Goal: Transaction & Acquisition: Subscribe to service/newsletter

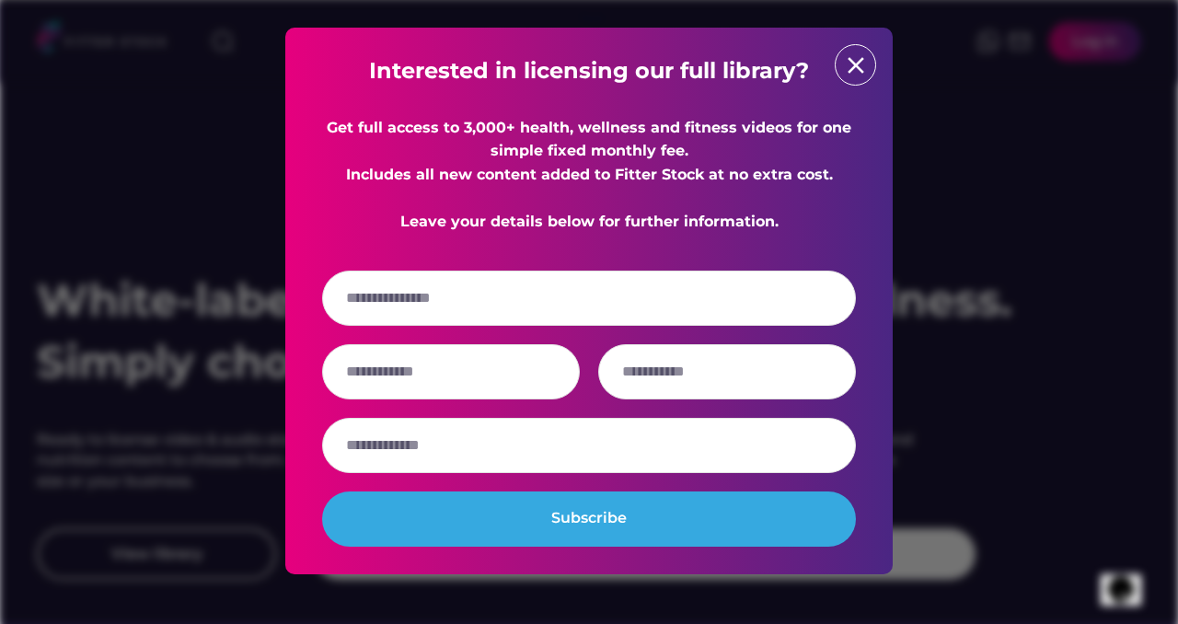
click at [886, 61] on div "Interested in licensing our full library? Get full access to 3,000+ health, wel…" at bounding box center [588, 301] width 607 height 547
click at [838, 70] on div "close" at bounding box center [855, 64] width 41 height 41
click at [844, 68] on text "close" at bounding box center [856, 66] width 28 height 28
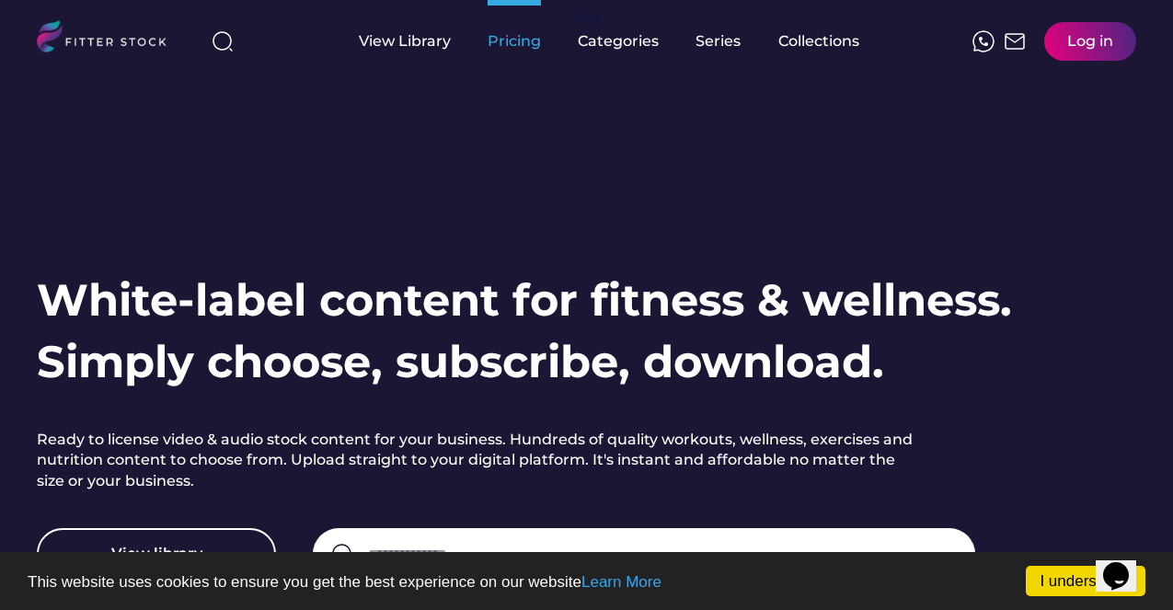
click at [503, 40] on div "Pricing" at bounding box center [514, 41] width 53 height 20
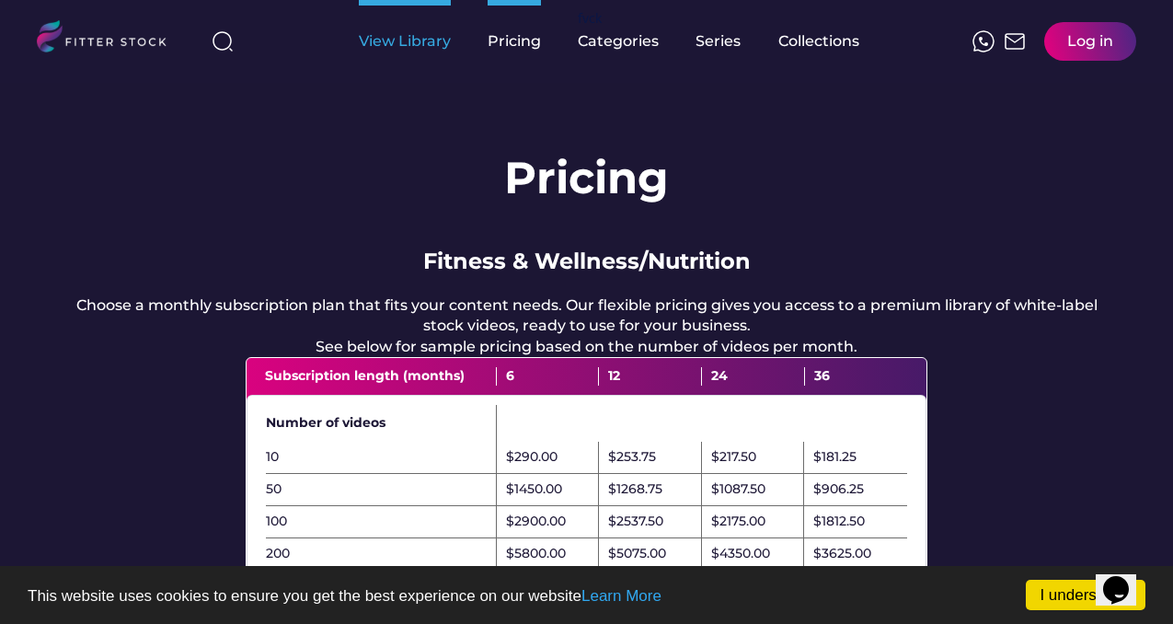
click at [386, 36] on div "View Library" at bounding box center [405, 41] width 92 height 20
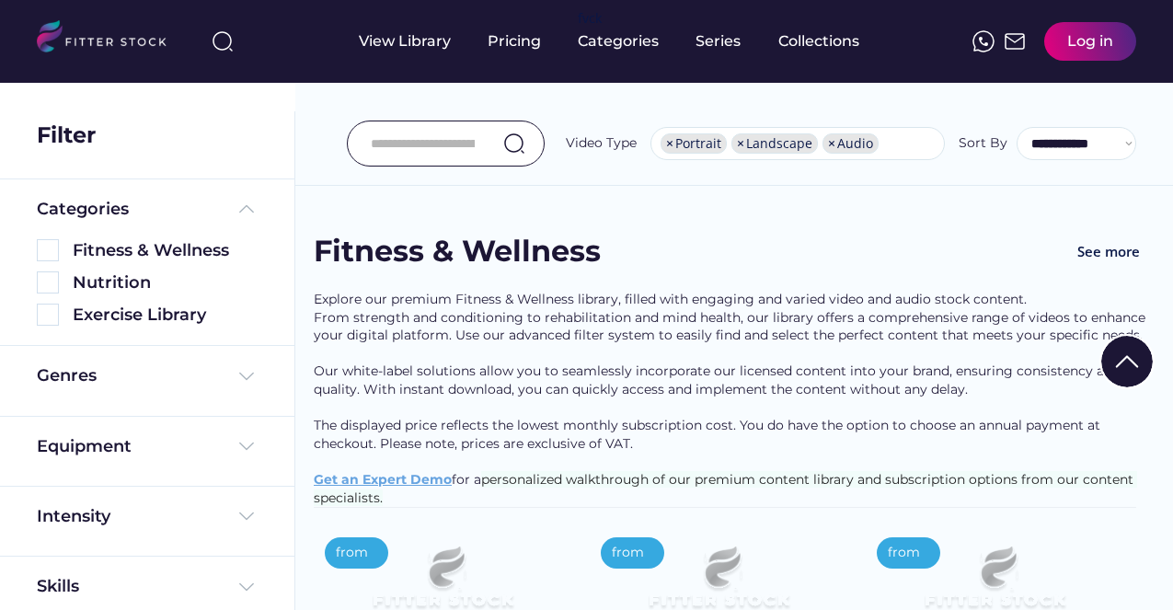
select select "**********"
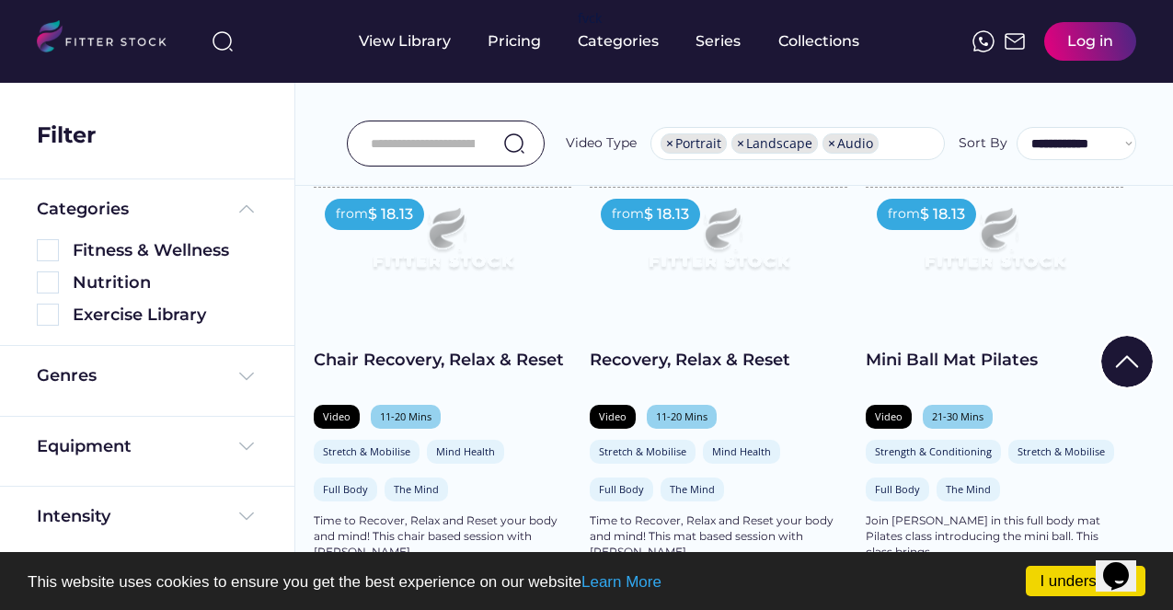
scroll to position [1355, 0]
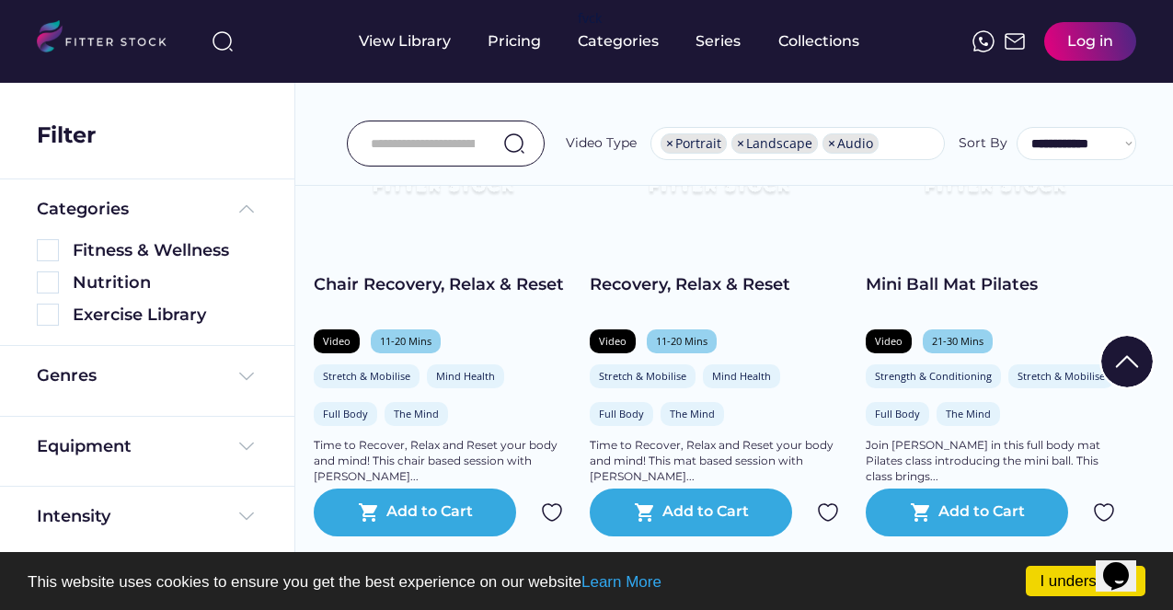
click at [447, 142] on input "input" at bounding box center [423, 143] width 104 height 39
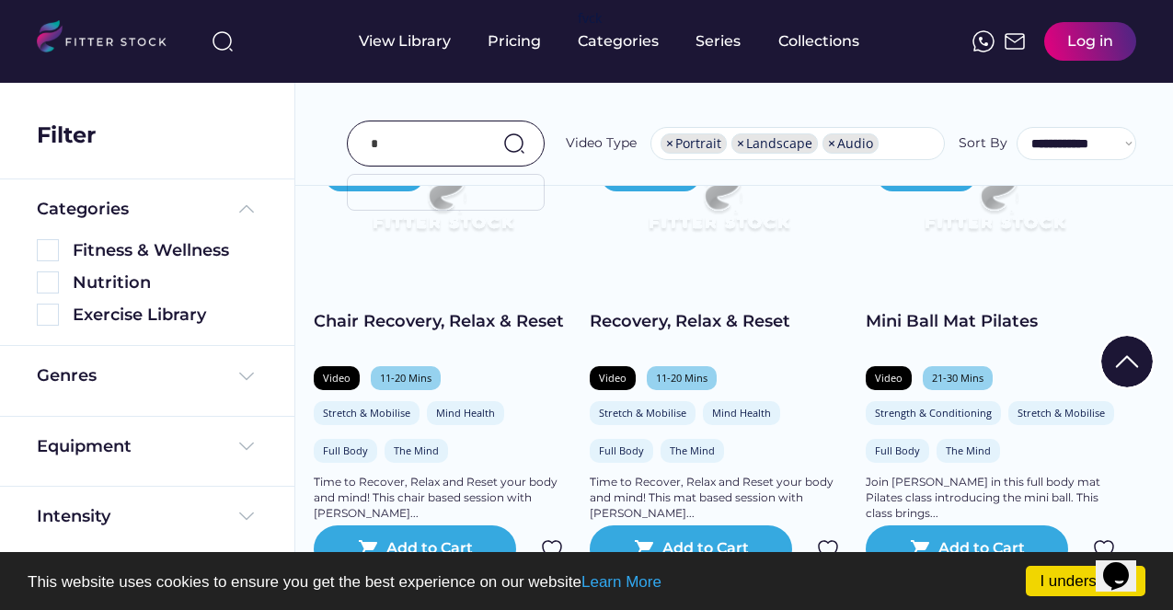
scroll to position [1391, 0]
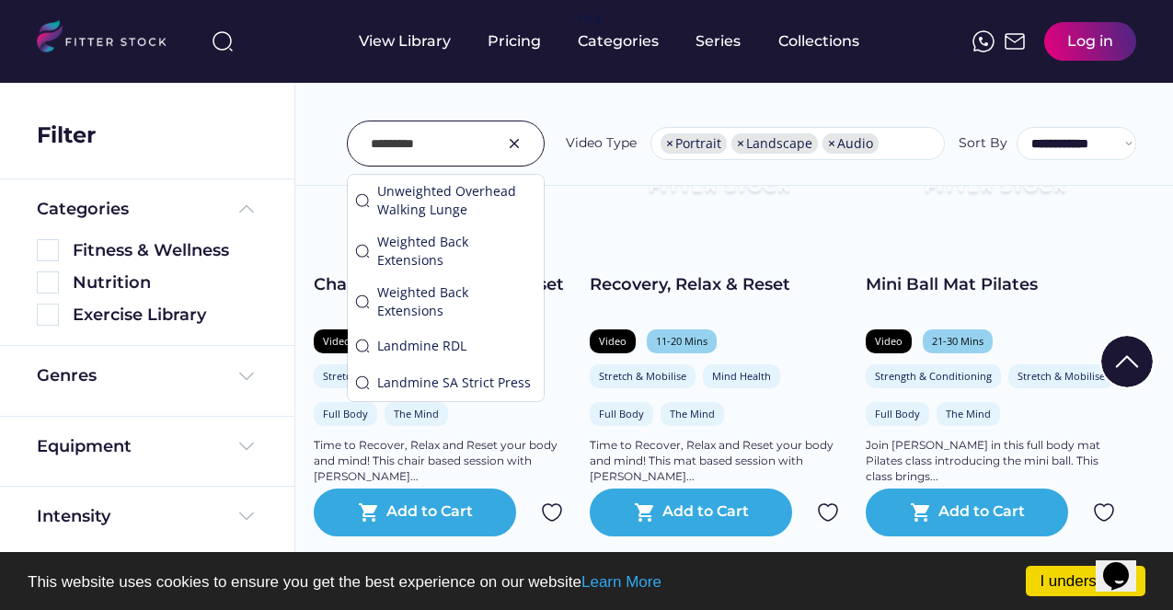
type input "*********"
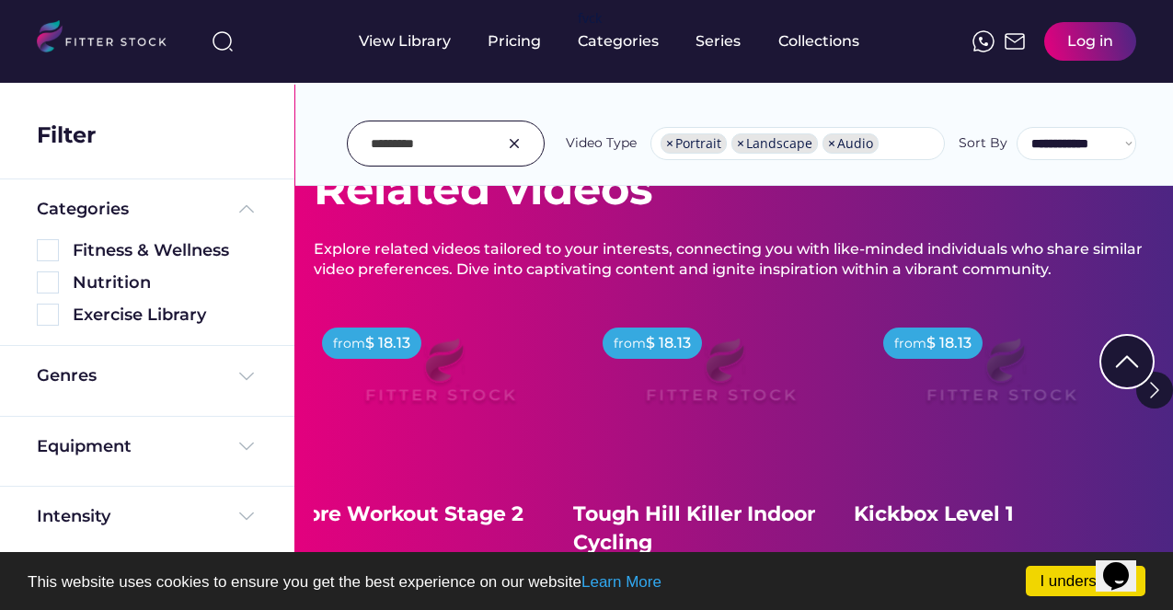
scroll to position [187, 0]
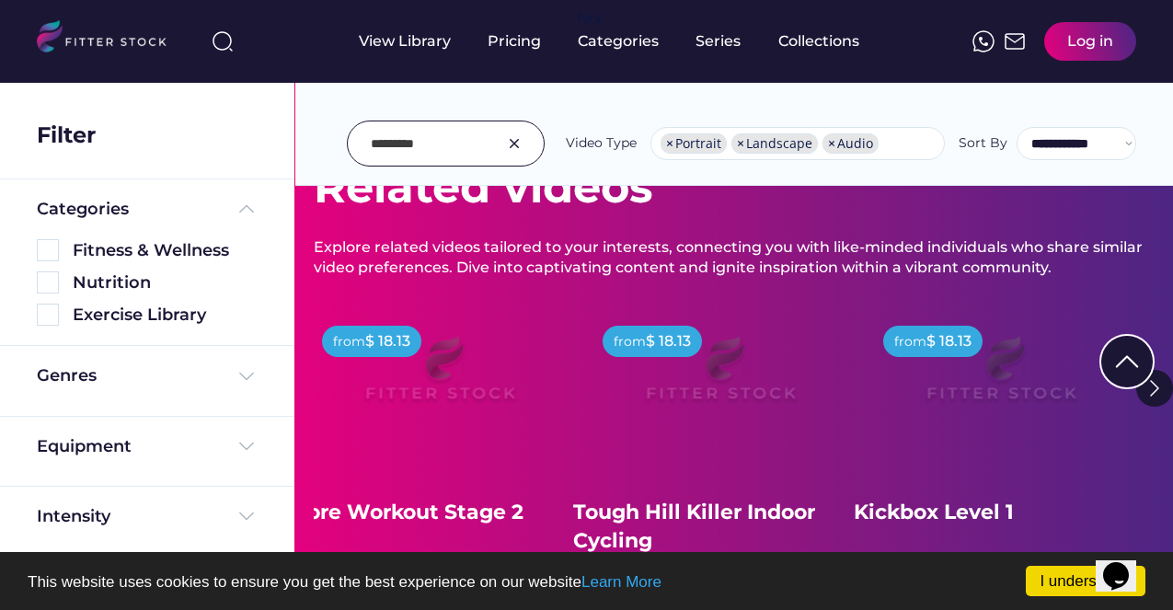
click at [444, 385] on img at bounding box center [439, 377] width 221 height 124
click at [442, 391] on img at bounding box center [439, 377] width 221 height 124
click at [441, 388] on img at bounding box center [439, 377] width 221 height 124
click at [441, 379] on img at bounding box center [439, 377] width 221 height 124
click at [440, 379] on img at bounding box center [439, 377] width 221 height 124
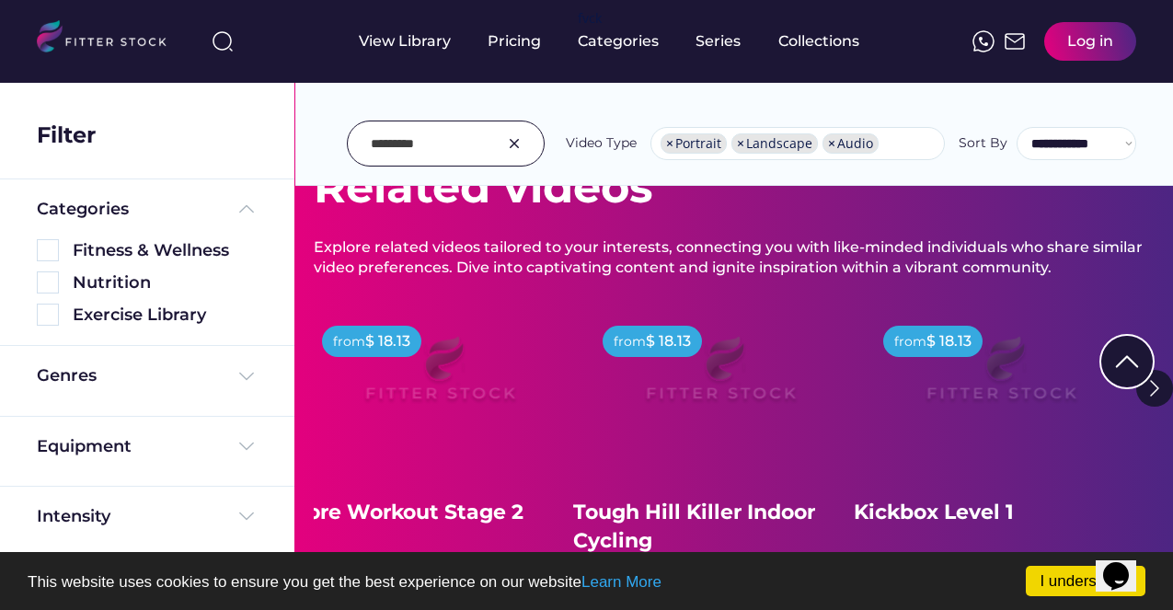
click at [424, 380] on img at bounding box center [439, 377] width 221 height 124
click at [399, 335] on img at bounding box center [439, 377] width 221 height 124
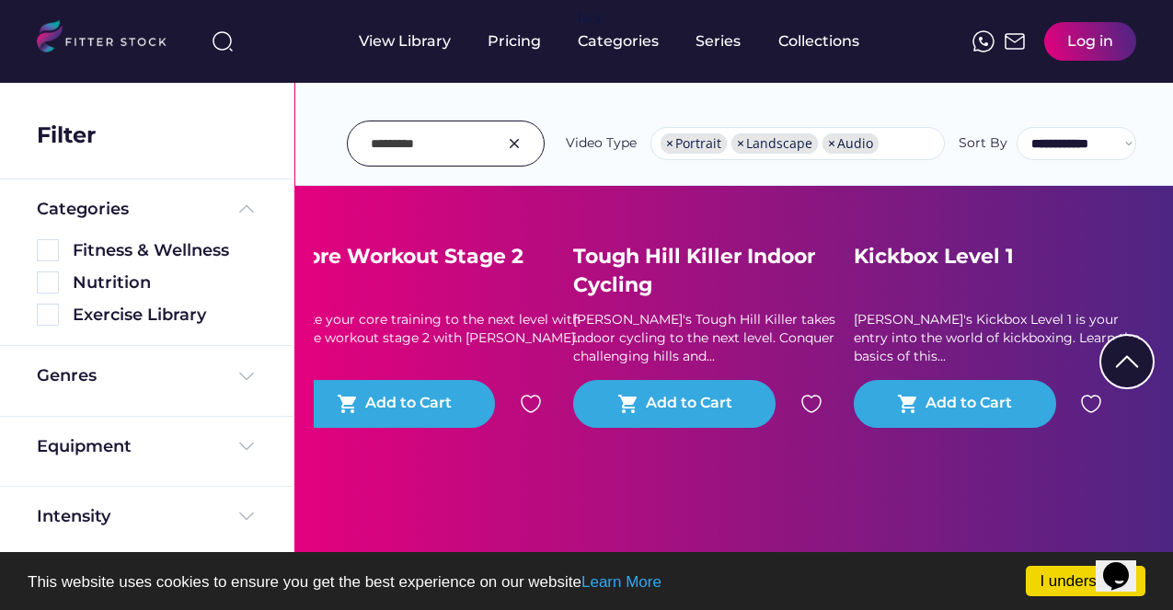
scroll to position [342, 0]
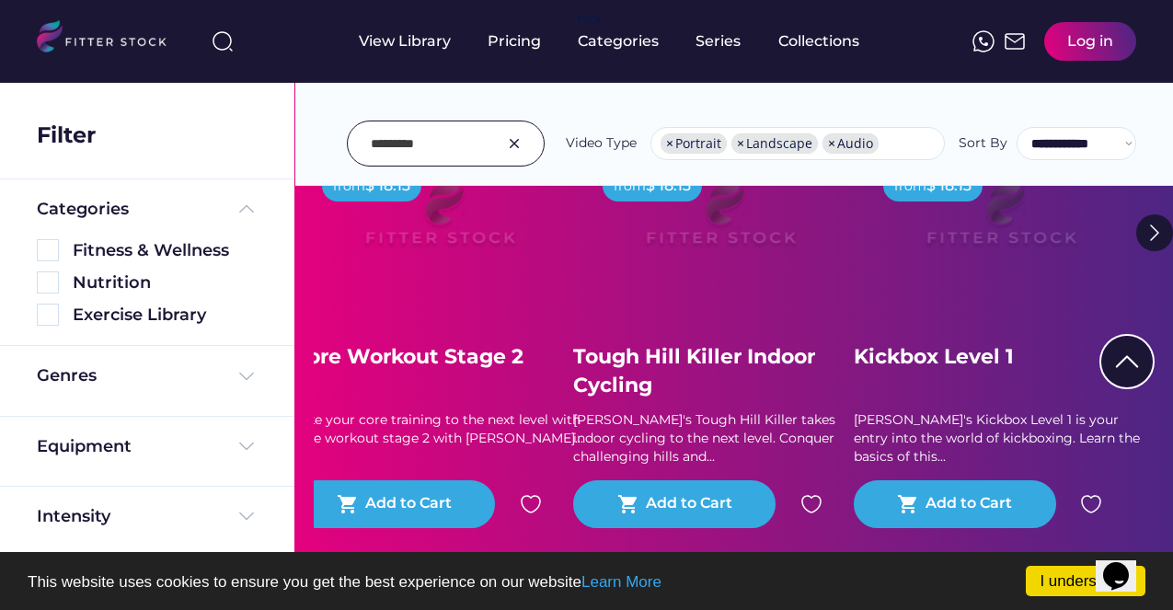
drag, startPoint x: 433, startPoint y: 136, endPoint x: 283, endPoint y: 129, distance: 149.3
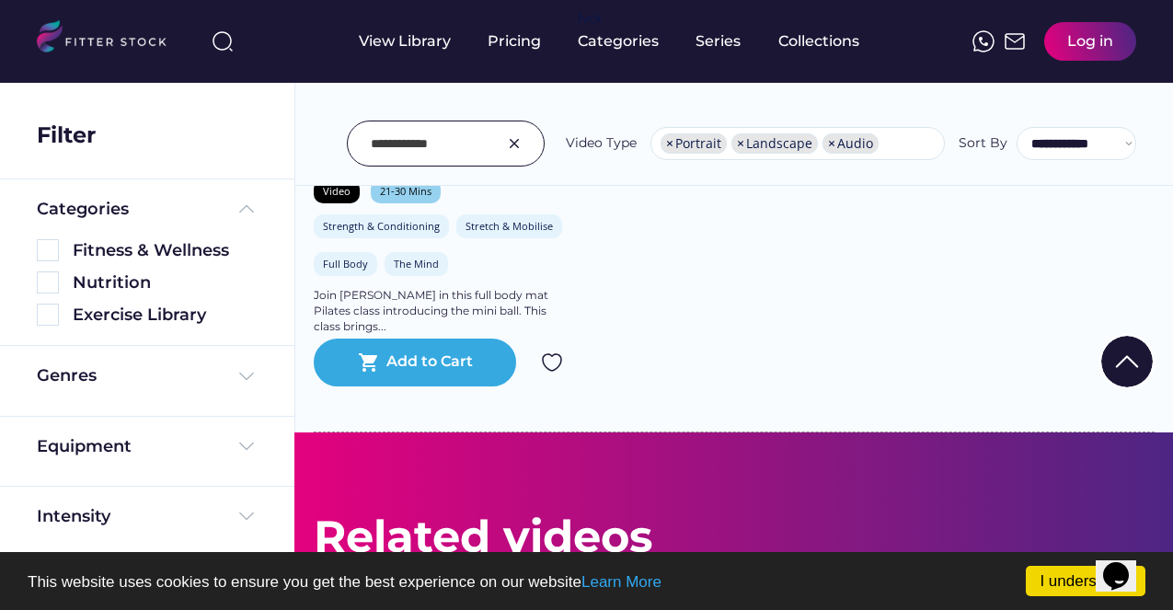
scroll to position [594, 0]
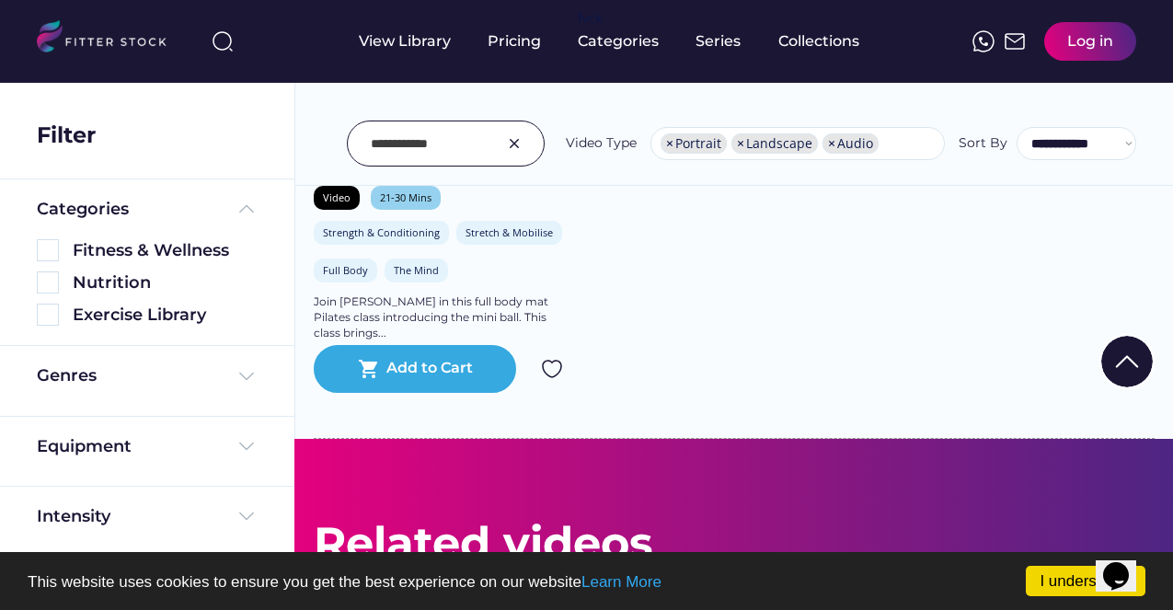
click at [477, 138] on div at bounding box center [446, 144] width 198 height 46
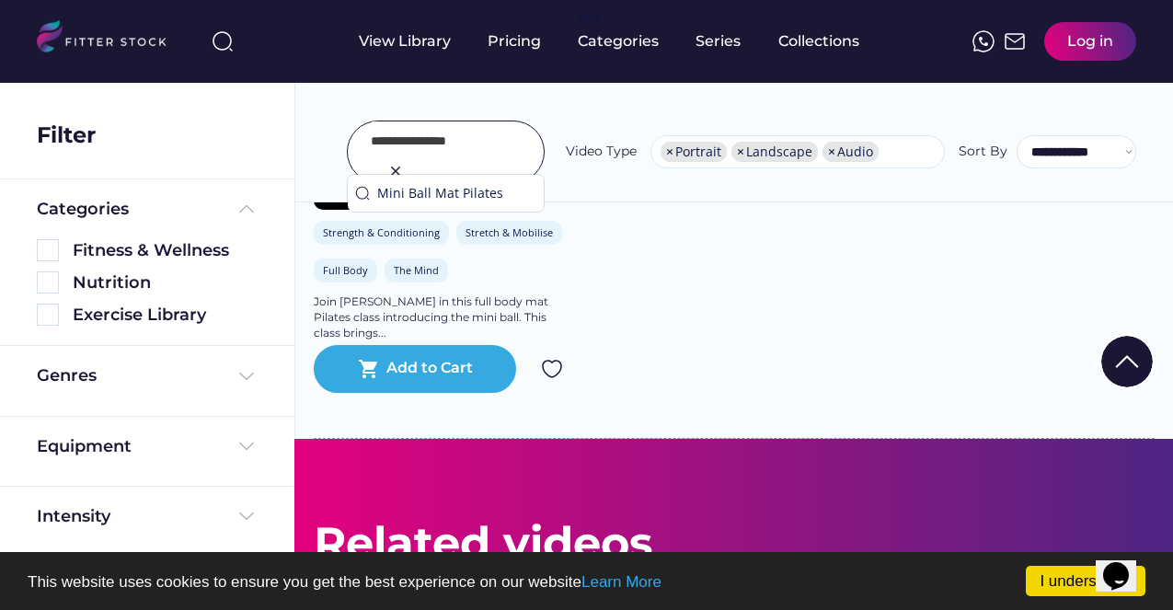
scroll to position [0, 6]
type input "**********"
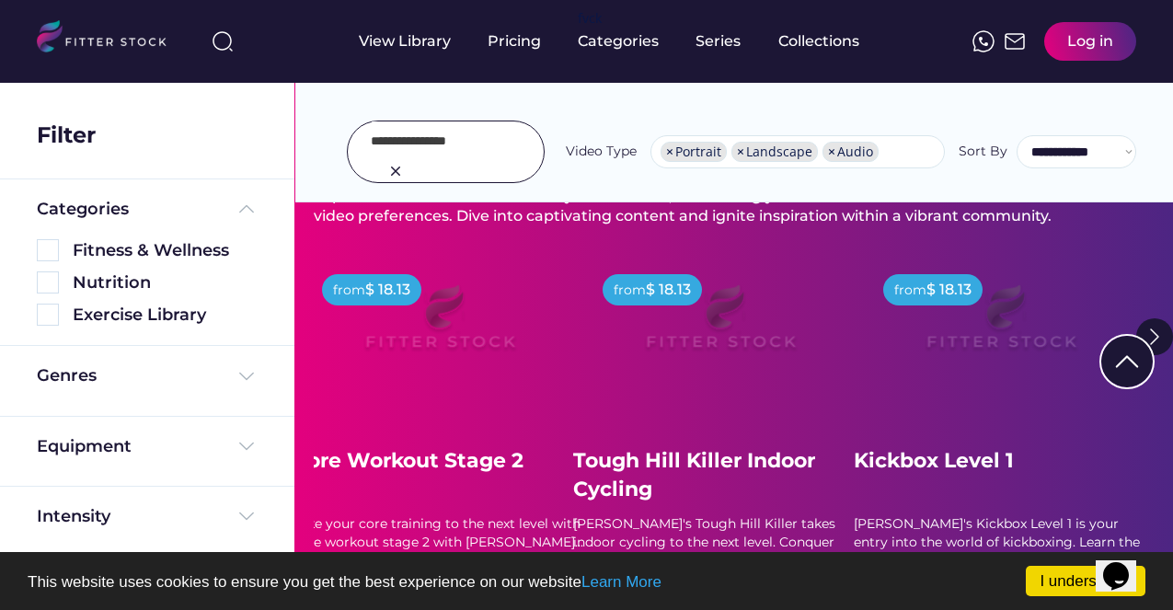
scroll to position [239, 0]
click at [442, 329] on img at bounding box center [439, 324] width 221 height 124
